Goal: Task Accomplishment & Management: Complete application form

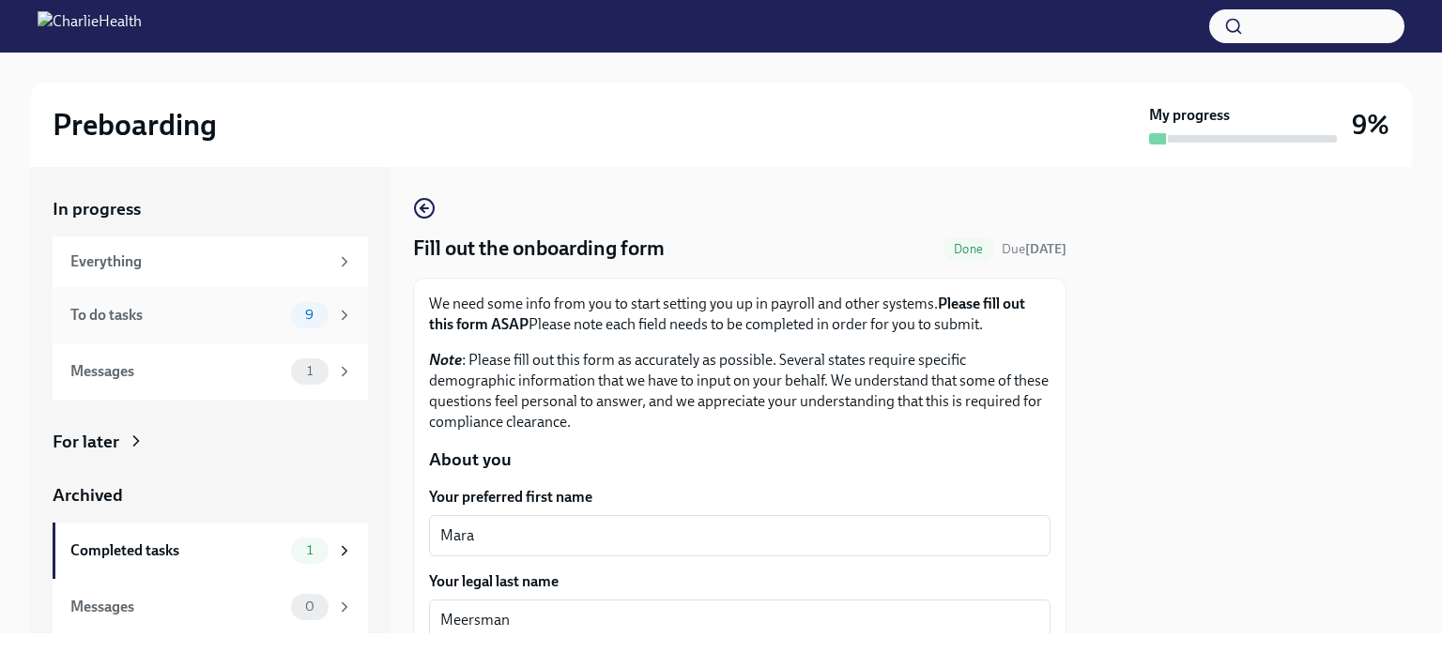
click at [255, 307] on div "To do tasks" at bounding box center [176, 315] width 213 height 21
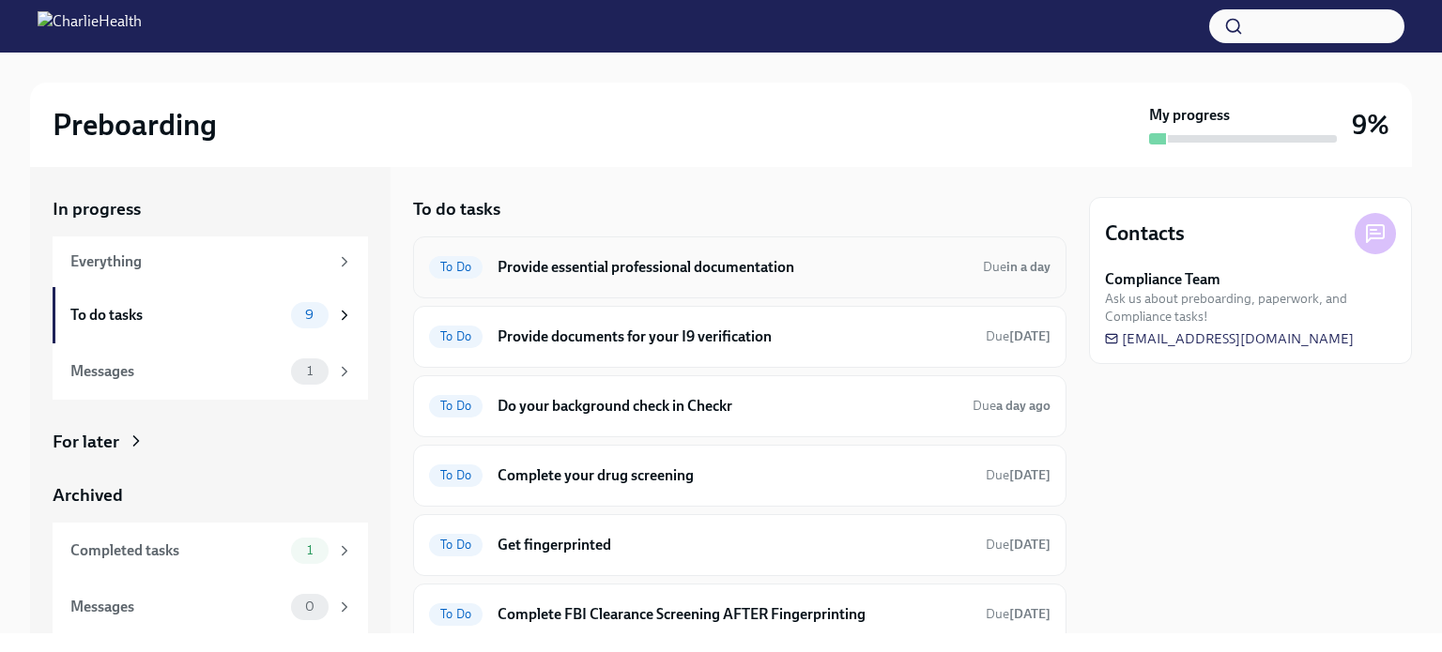
click at [680, 270] on h6 "Provide essential professional documentation" at bounding box center [732, 267] width 470 height 21
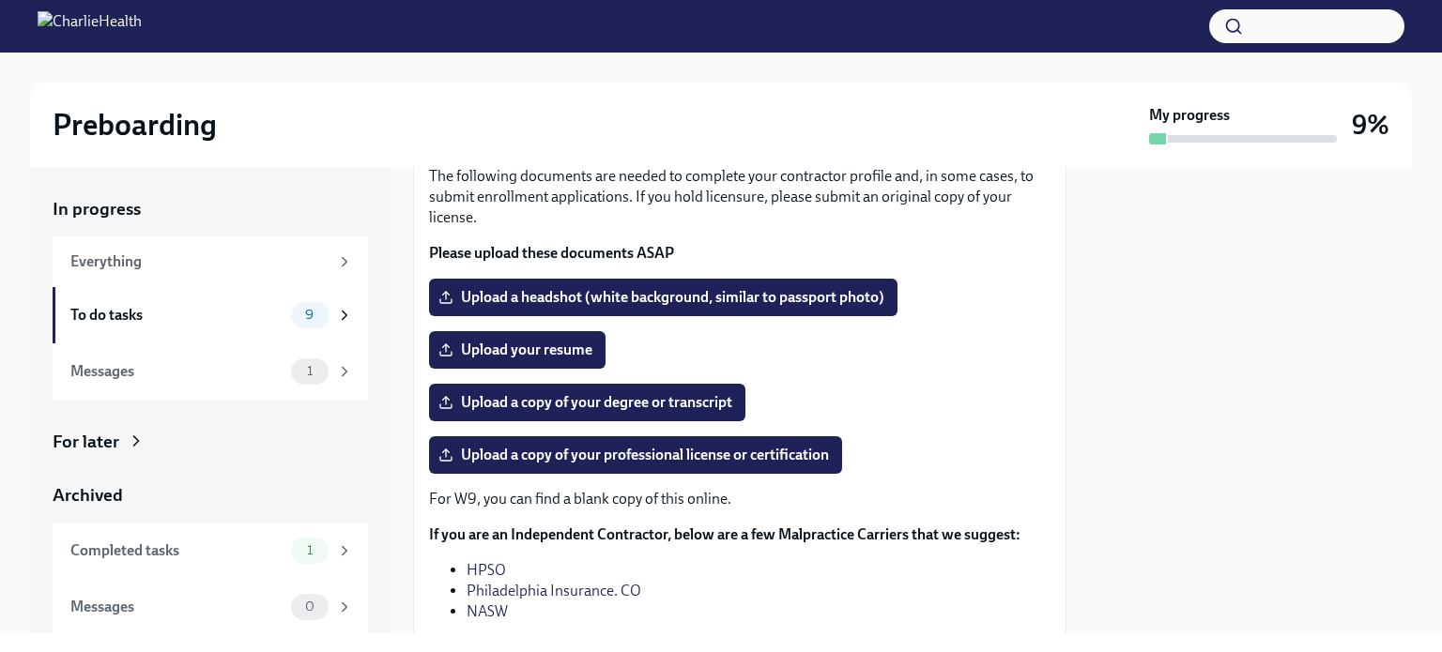
scroll to position [132, 0]
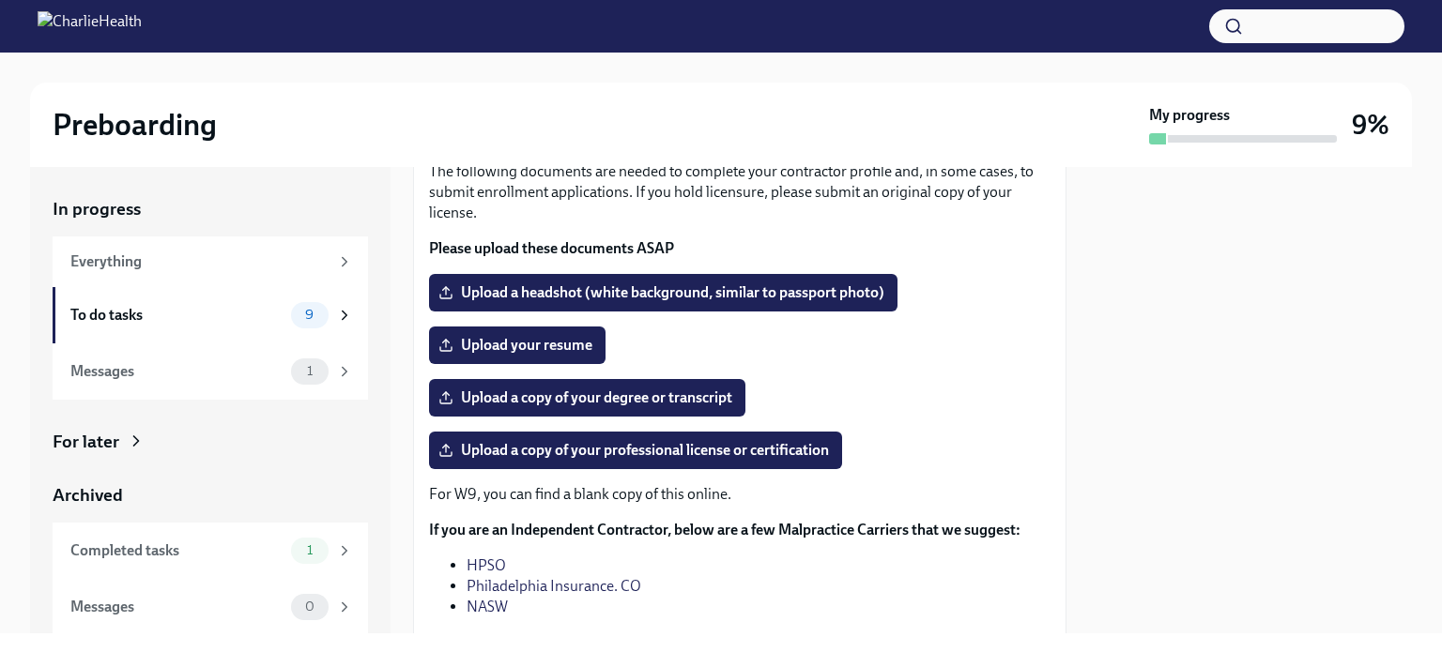
click at [252, 380] on div "Messages" at bounding box center [176, 371] width 213 height 21
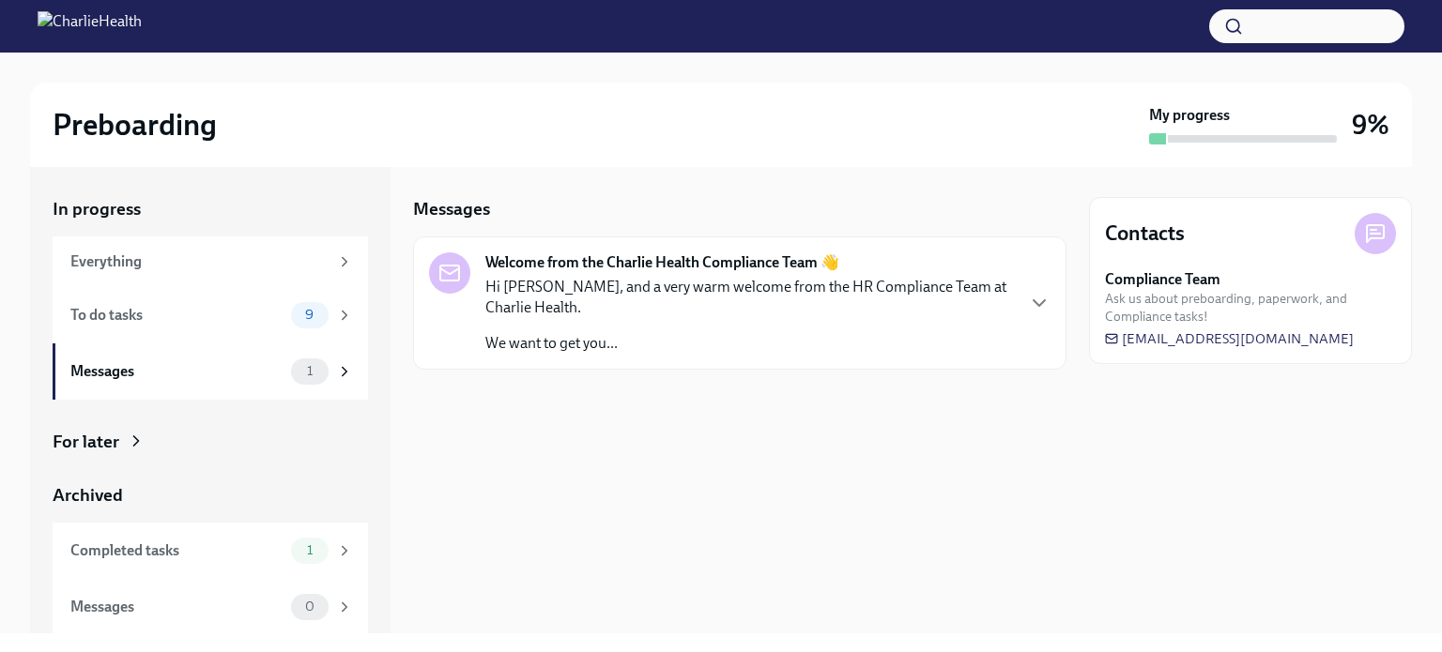
click at [537, 296] on p "Hi [PERSON_NAME], and a very warm welcome from the HR Compliance Team at Charli…" at bounding box center [749, 297] width 528 height 41
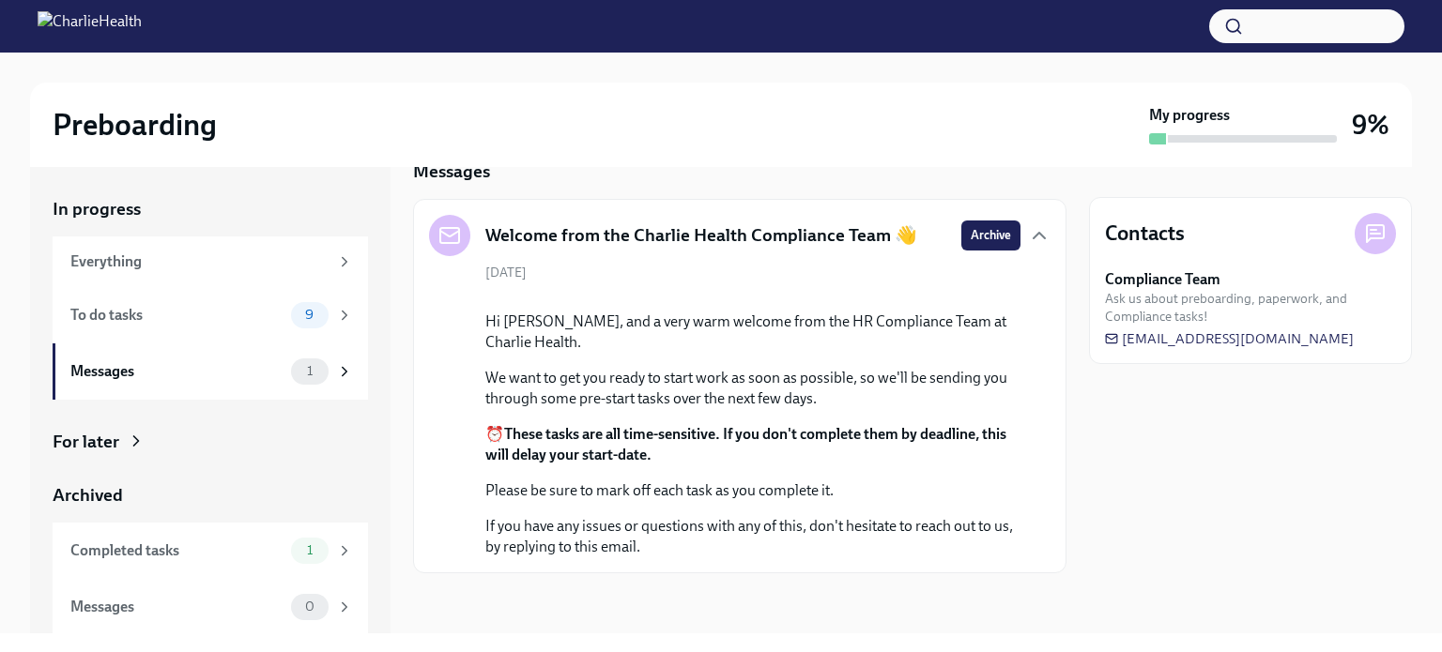
scroll to position [186, 0]
click at [237, 263] on div "Everything" at bounding box center [199, 262] width 258 height 21
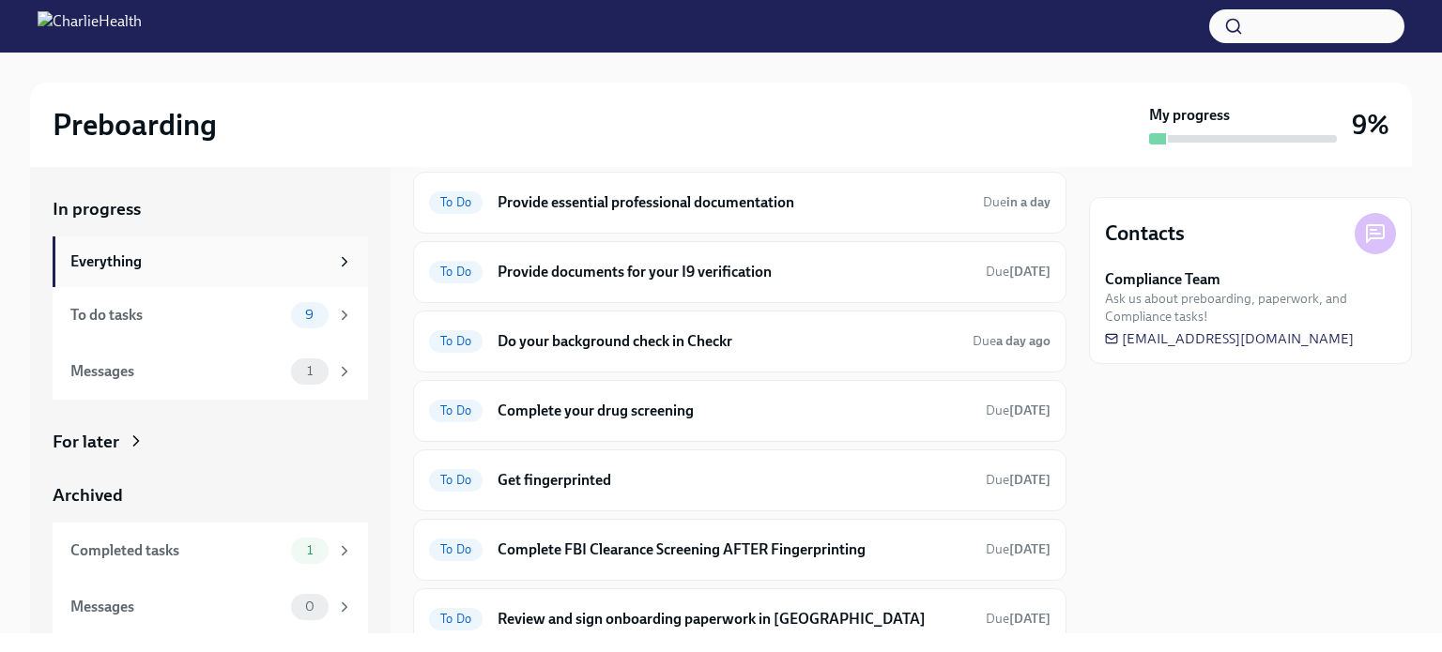
scroll to position [454, 0]
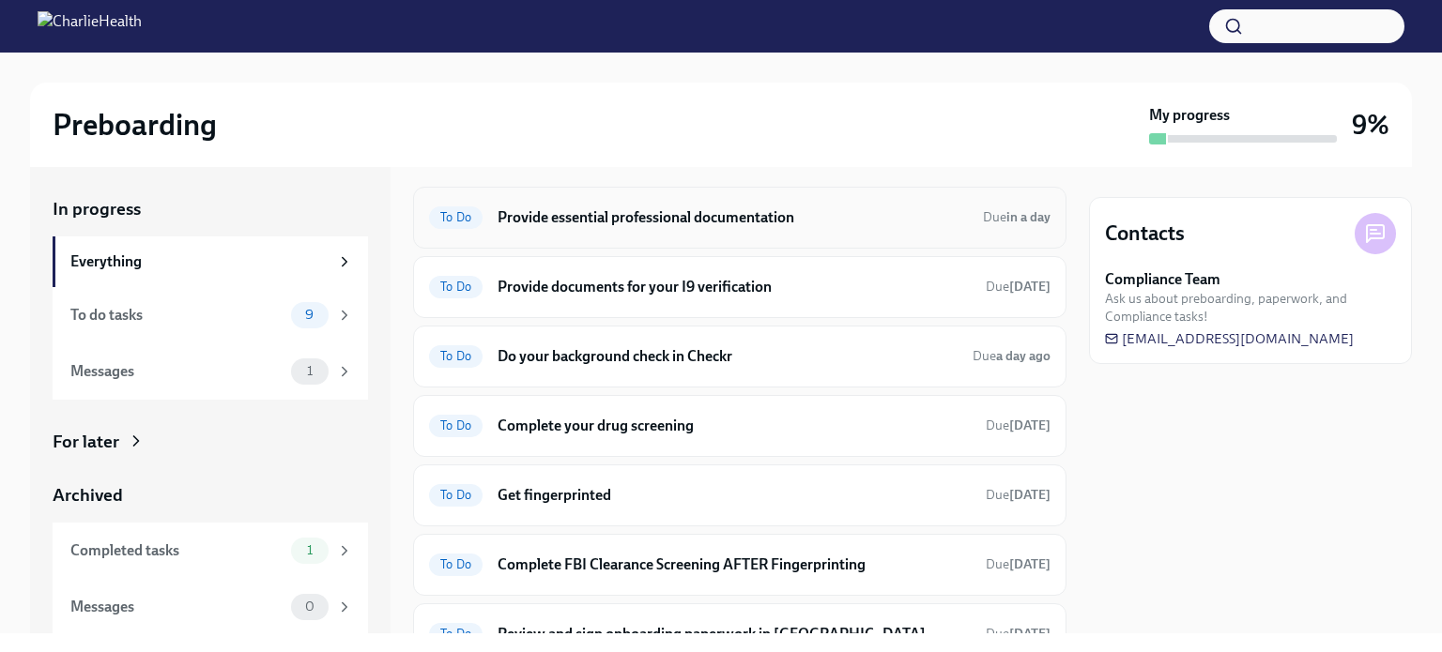
click at [597, 228] on h6 "Provide essential professional documentation" at bounding box center [732, 217] width 470 height 21
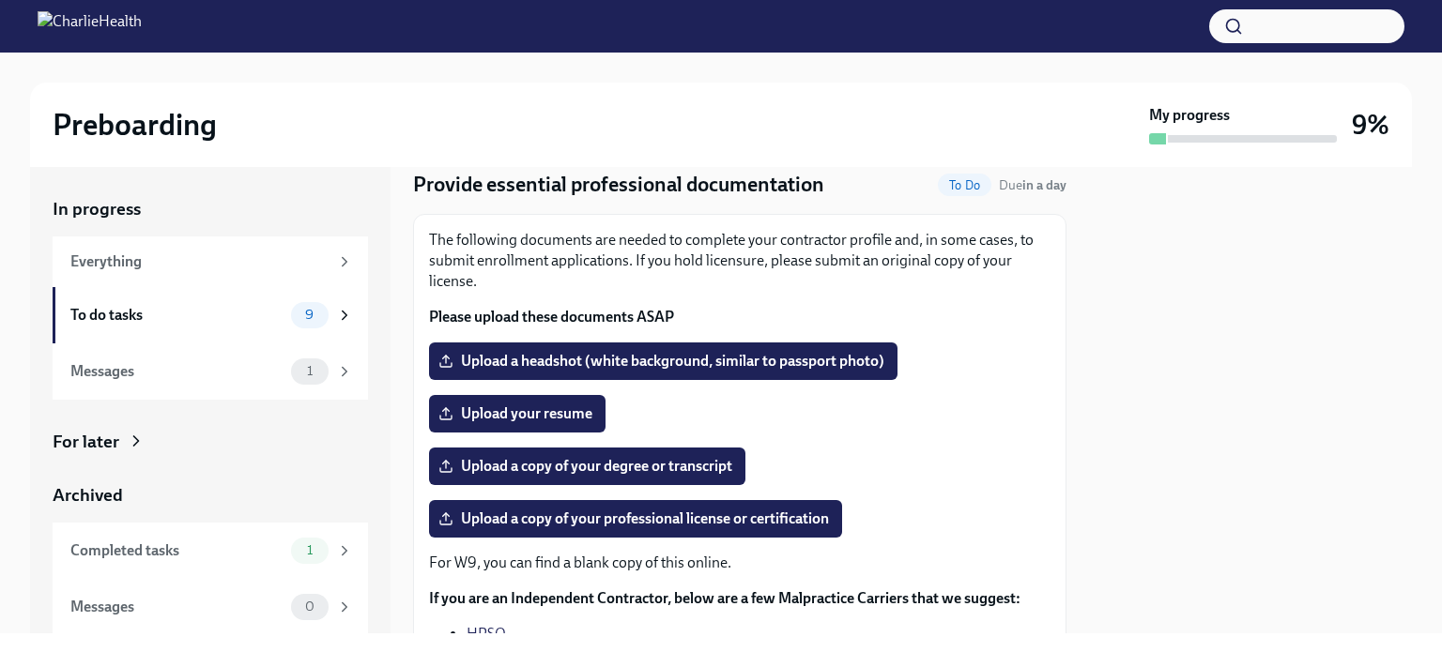
scroll to position [95, 0]
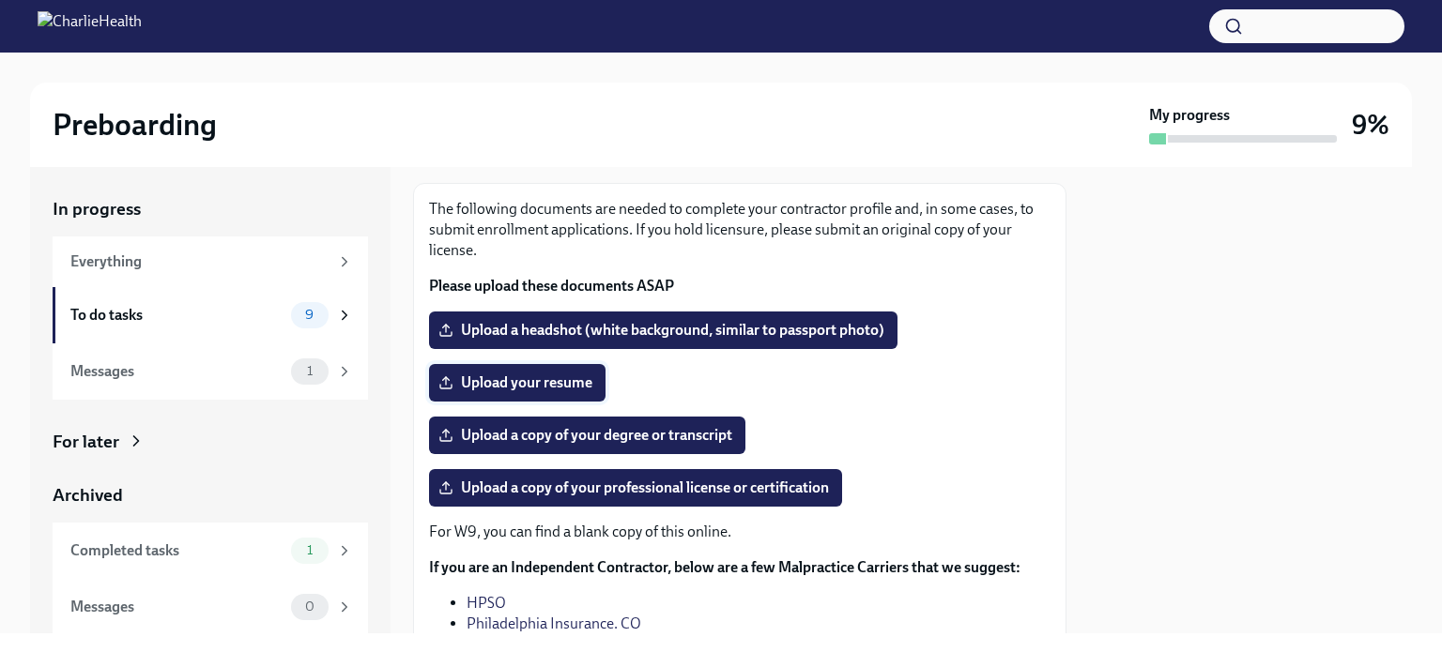
click at [553, 389] on span "Upload your resume" at bounding box center [517, 383] width 150 height 19
click at [0, 0] on input "Upload your resume" at bounding box center [0, 0] width 0 height 0
click at [646, 433] on span "Upload a copy of your degree or transcript" at bounding box center [587, 435] width 290 height 19
click at [0, 0] on input "Upload a copy of your degree or transcript" at bounding box center [0, 0] width 0 height 0
click at [580, 495] on span "Upload a copy of your professional license or certification" at bounding box center [635, 488] width 387 height 19
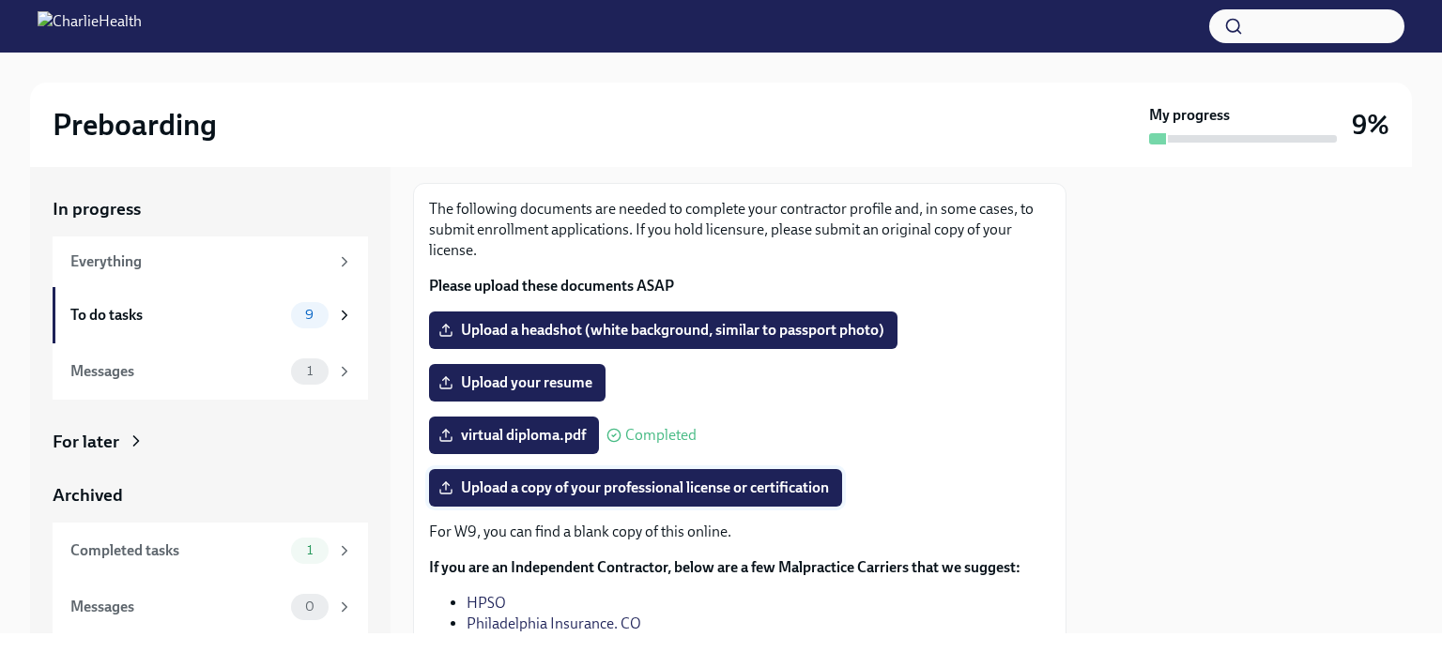
click at [0, 0] on input "Upload a copy of your professional license or certification" at bounding box center [0, 0] width 0 height 0
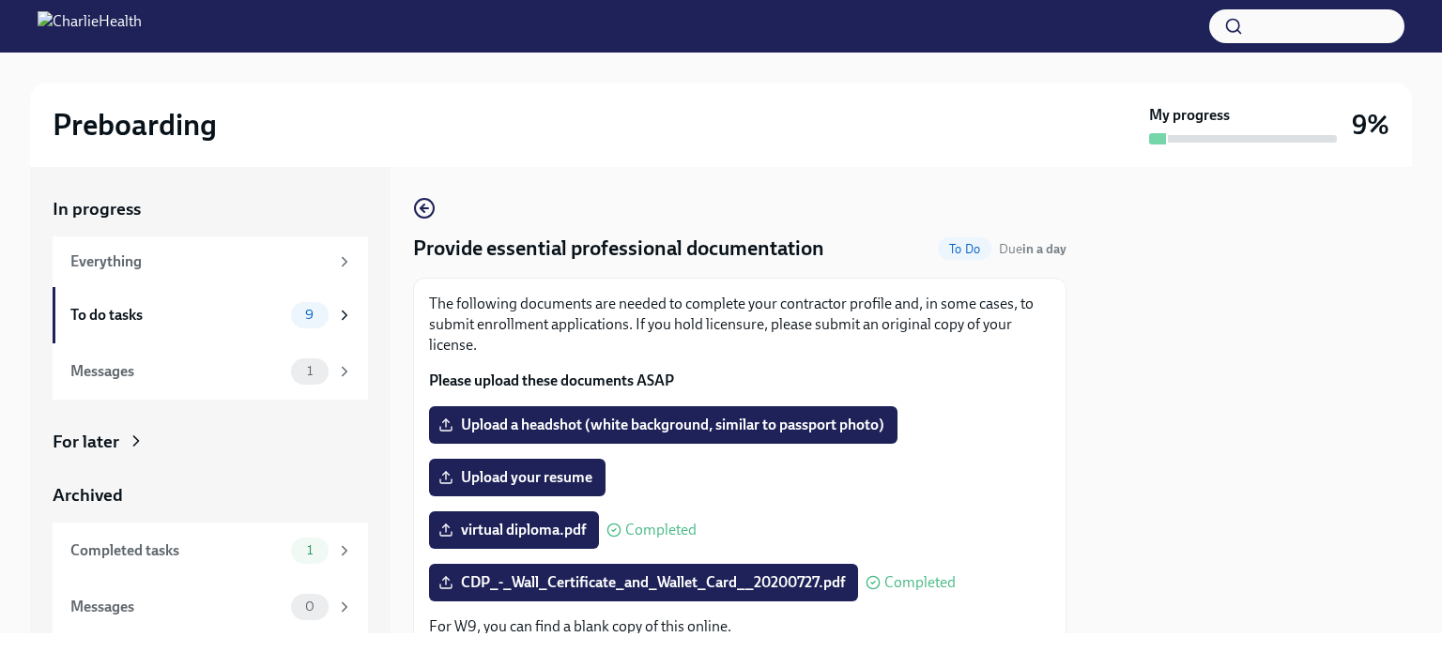
scroll to position [0, 0]
click at [518, 596] on label "CDP_-_Wall_Certificate_and_Wallet_Card__20200727.pdf" at bounding box center [643, 583] width 429 height 38
click at [0, 0] on input "CDP_-_Wall_Certificate_and_Wallet_Card__20200727.pdf" at bounding box center [0, 0] width 0 height 0
click at [576, 578] on span "CDP_-_Wall_Certificate_and_Wallet_Card__20200727.pdf" at bounding box center [643, 583] width 403 height 19
click at [0, 0] on input "CDP_-_Wall_Certificate_and_Wallet_Card__20200727.pdf" at bounding box center [0, 0] width 0 height 0
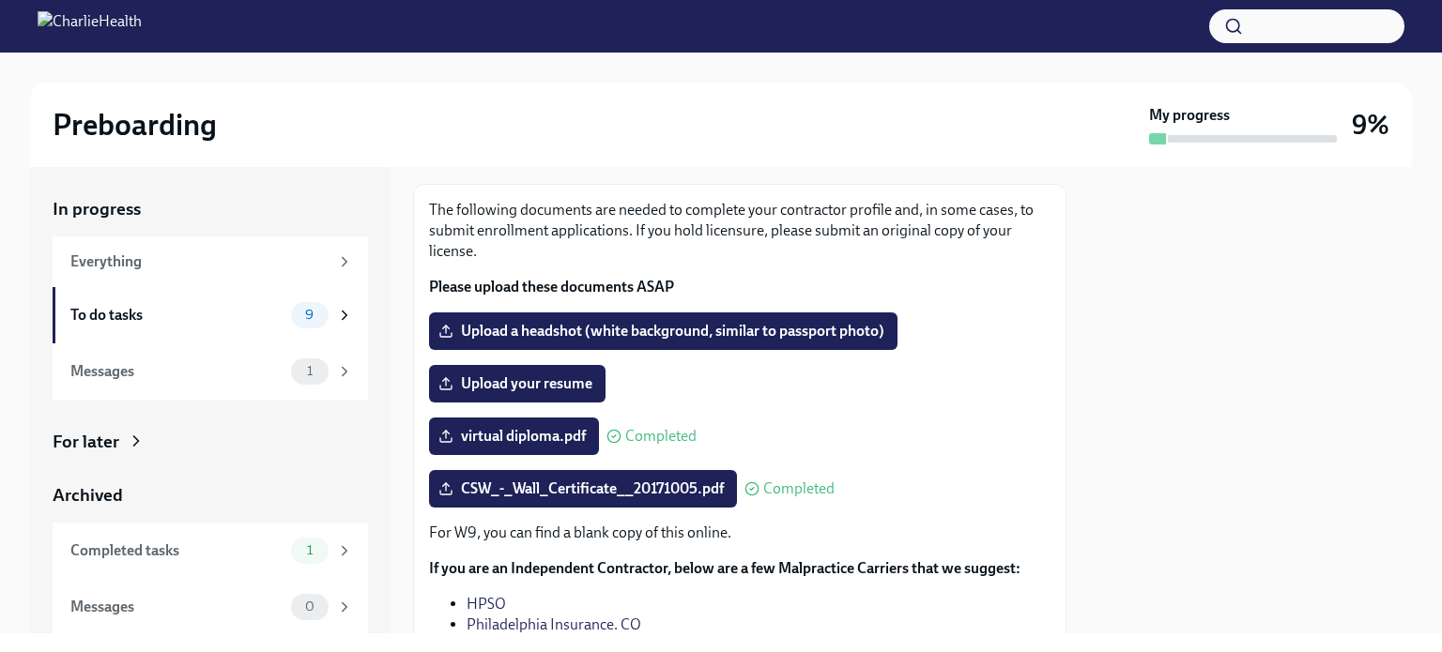
scroll to position [94, 0]
click at [463, 371] on label "Upload your resume" at bounding box center [517, 384] width 176 height 38
click at [0, 0] on input "Upload your resume" at bounding box center [0, 0] width 0 height 0
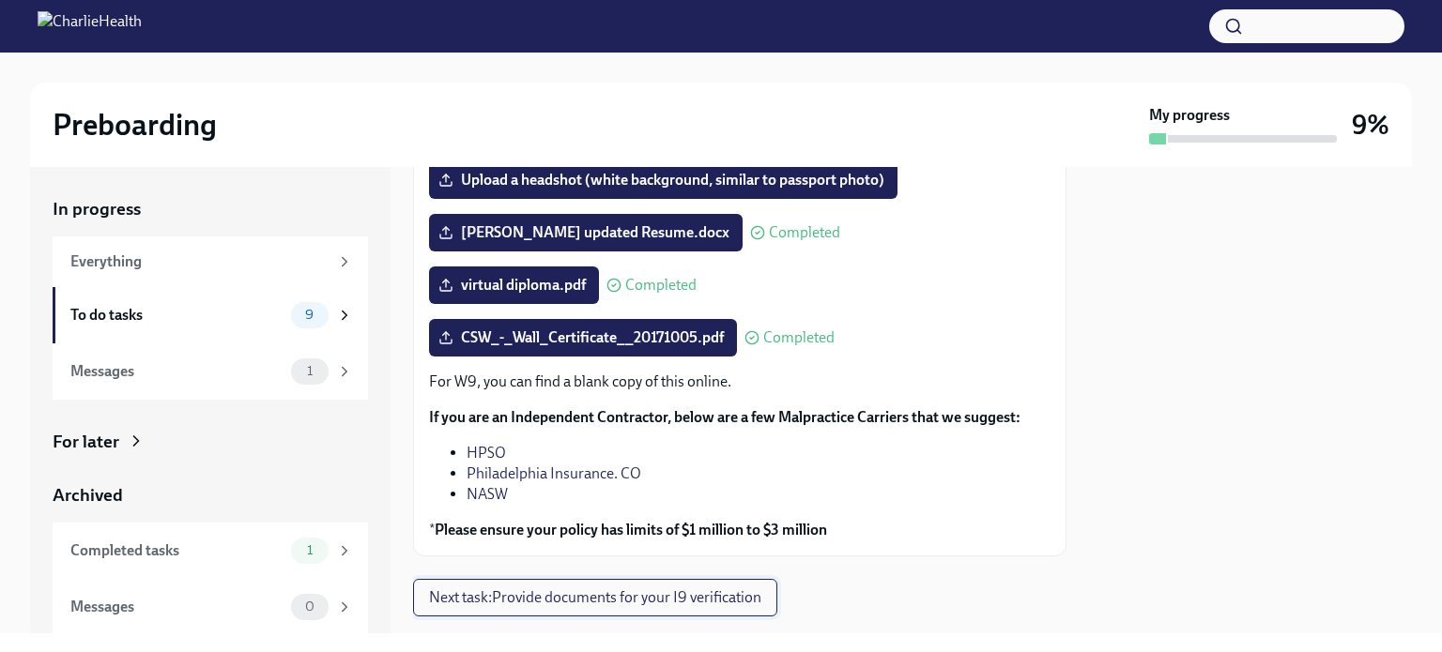
scroll to position [286, 0]
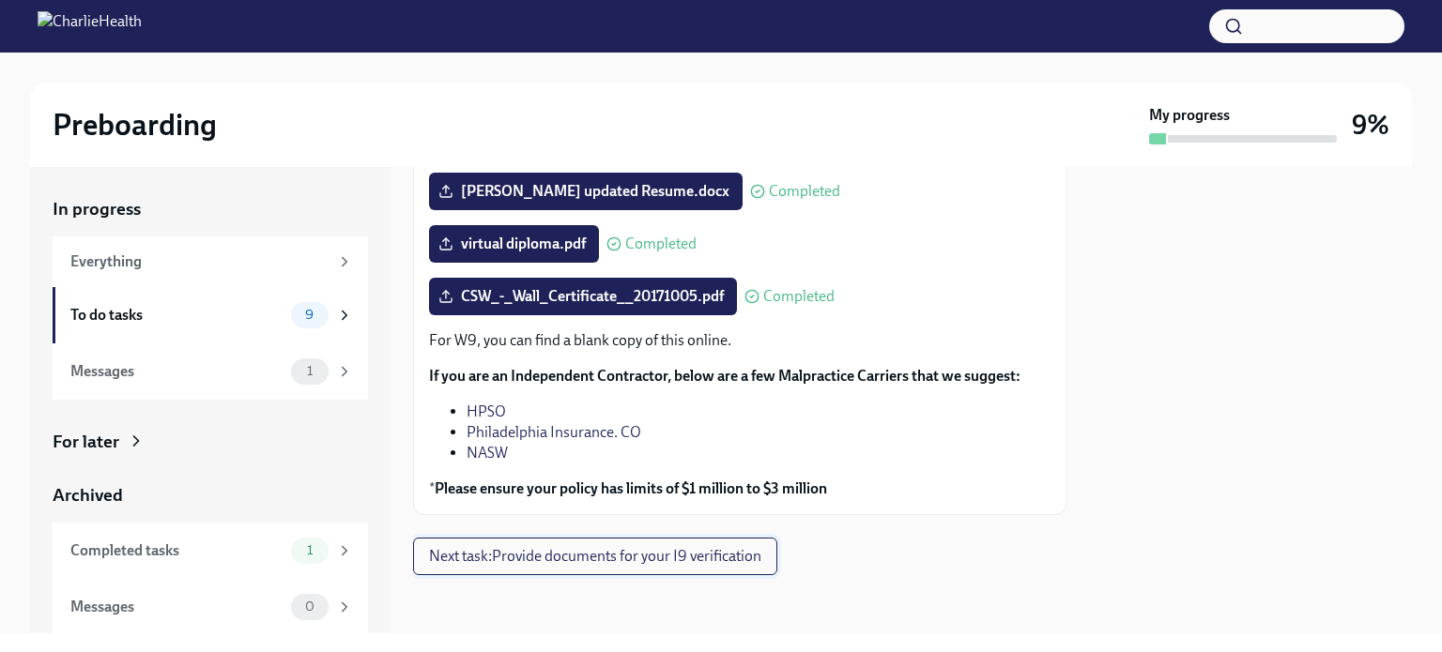
click at [690, 548] on span "Next task : Provide documents for your I9 verification" at bounding box center [595, 556] width 332 height 19
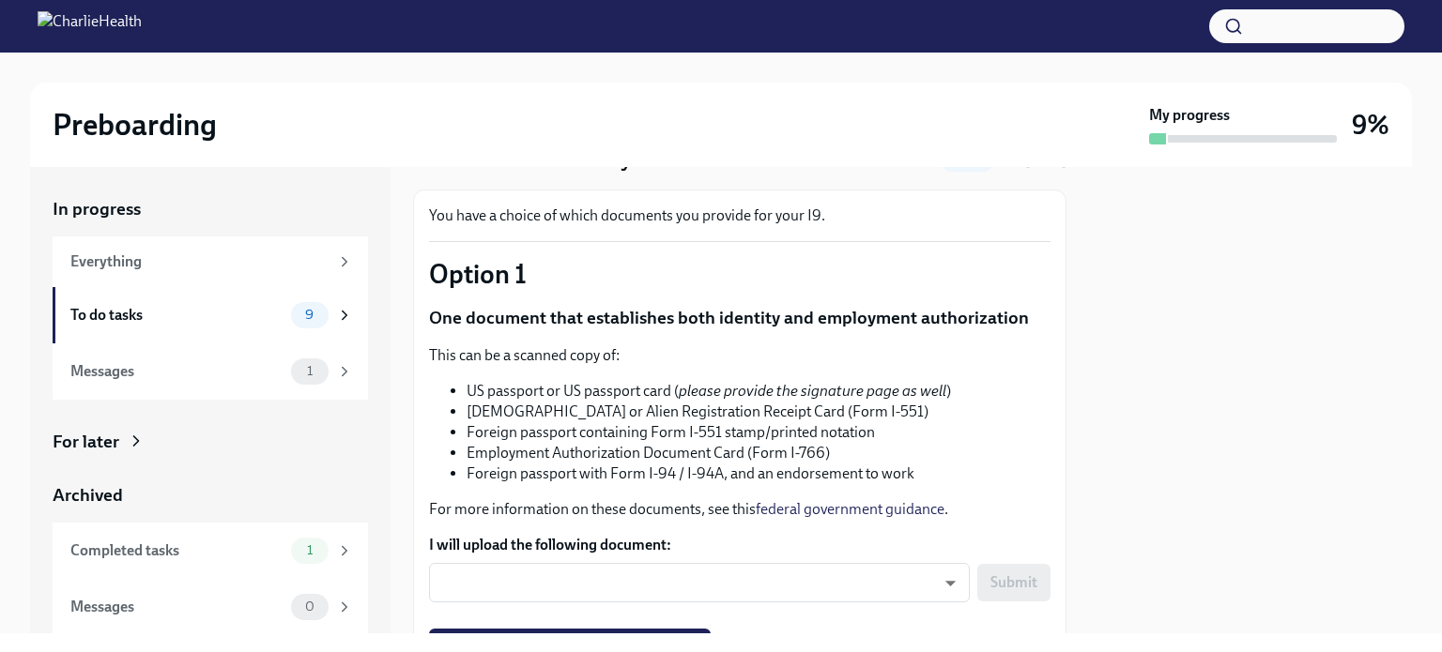
scroll to position [89, 0]
click at [864, 550] on label "I will upload the following document:" at bounding box center [739, 544] width 621 height 21
click at [874, 570] on body "Preboarding My progress 9% In progress Everything To do tasks 9 Messages 1 For …" at bounding box center [721, 326] width 1442 height 652
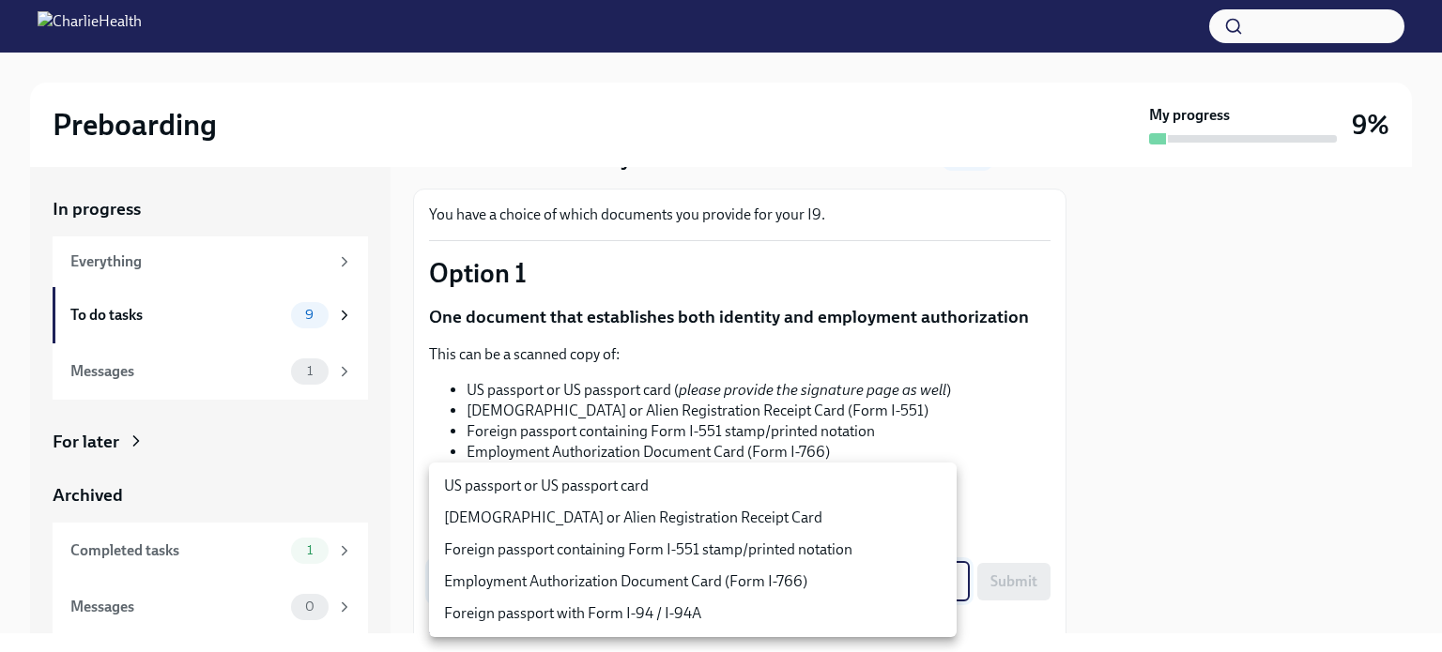
click at [905, 390] on div at bounding box center [721, 326] width 1442 height 652
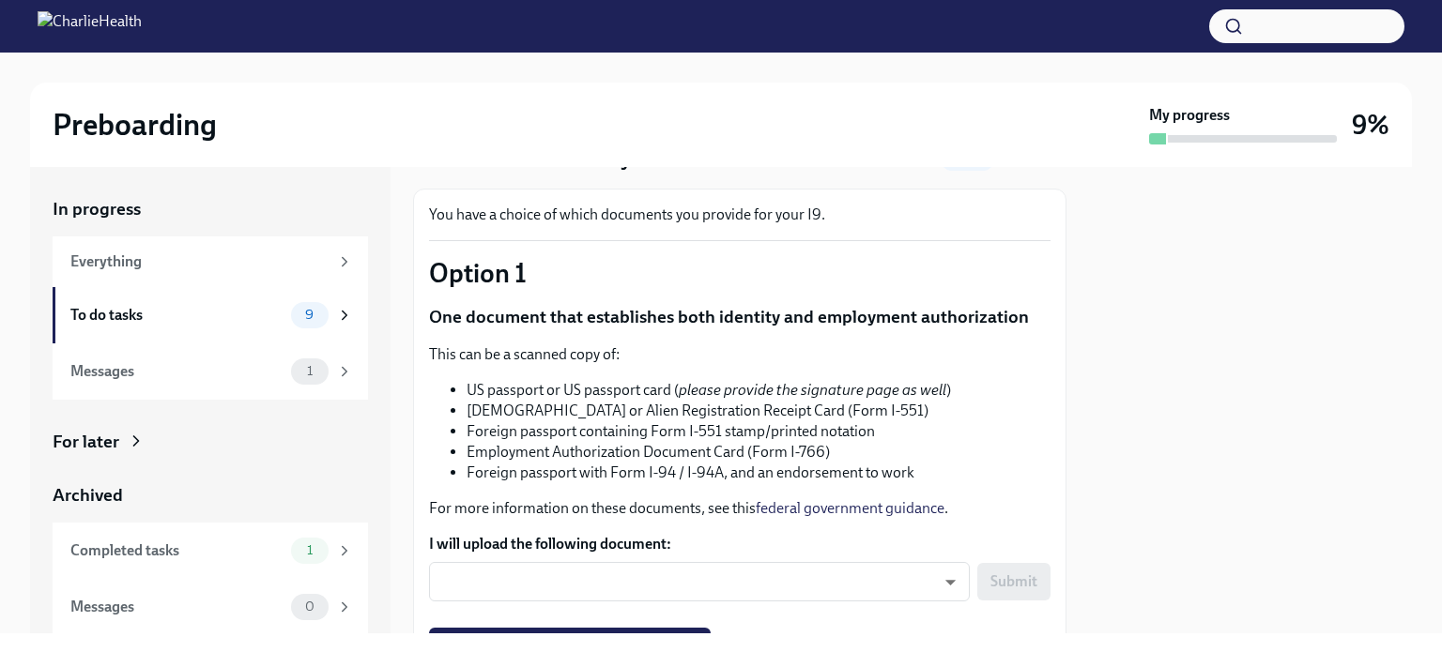
click at [955, 394] on li "US passport or US passport card ( please provide the signature page as well )" at bounding box center [758, 390] width 584 height 21
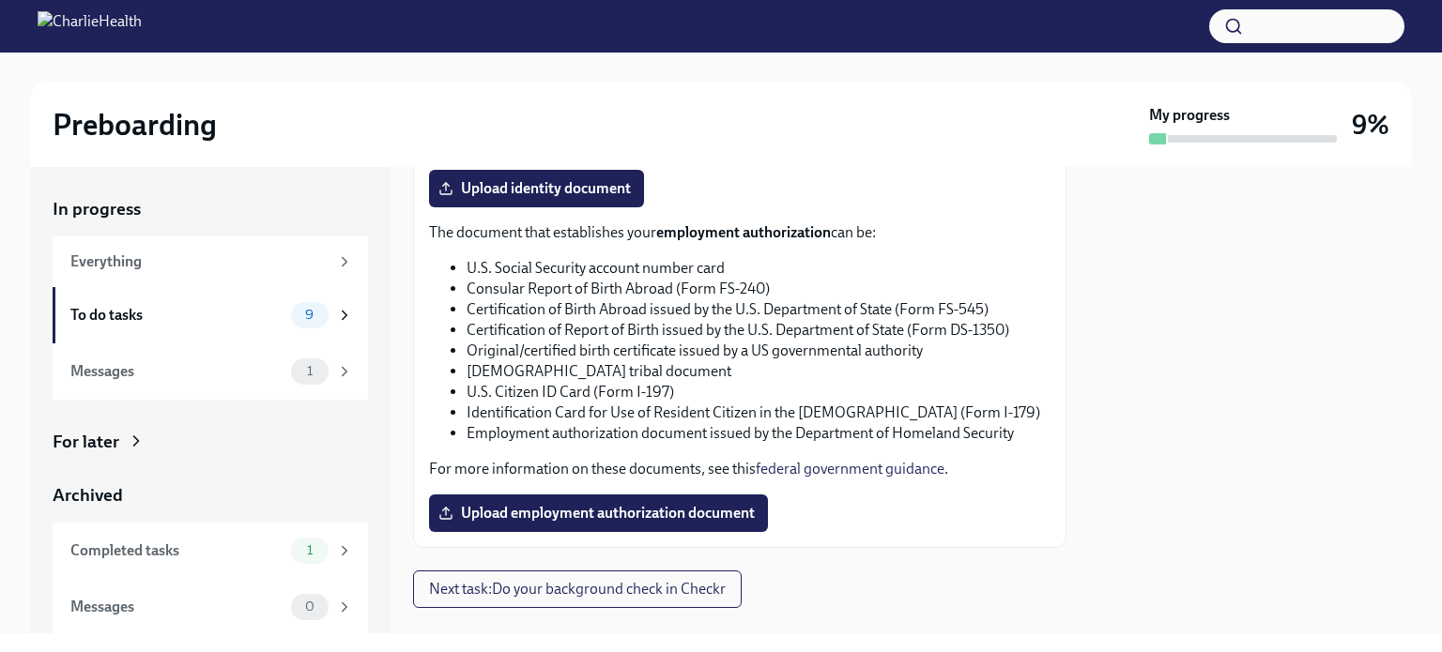
scroll to position [980, 0]
